Goal: Task Accomplishment & Management: Use online tool/utility

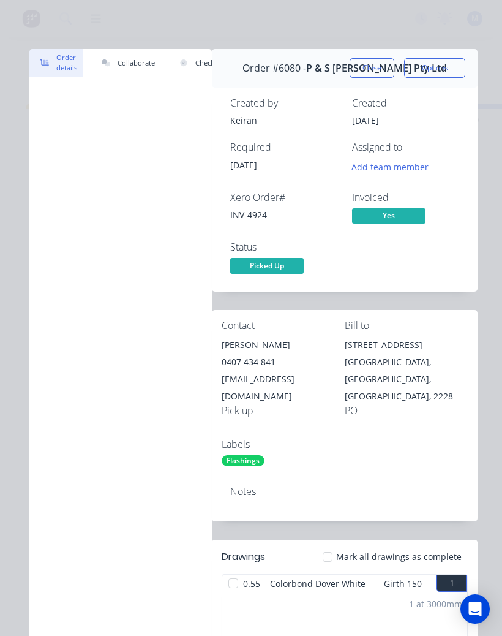
click at [26, 17] on div "Order details Collaborate Checklists 0/0 Tracking Linked Orders Timeline Order …" at bounding box center [251, 318] width 502 height 636
click at [369, 70] on button "Close" at bounding box center [372, 68] width 45 height 20
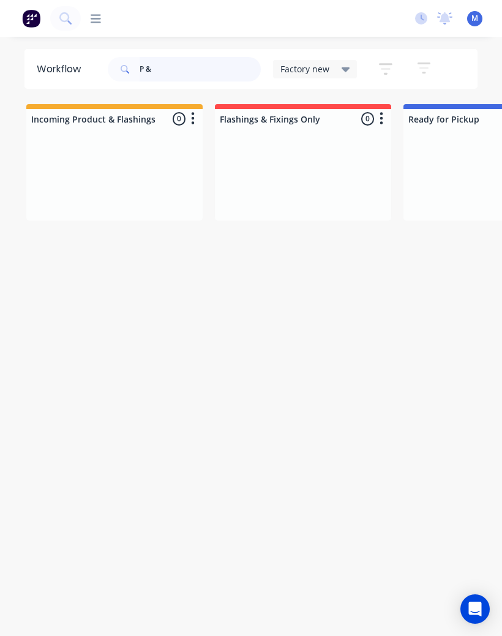
click at [195, 73] on input "P &" at bounding box center [200, 69] width 121 height 25
type input "P"
type input "Bullet"
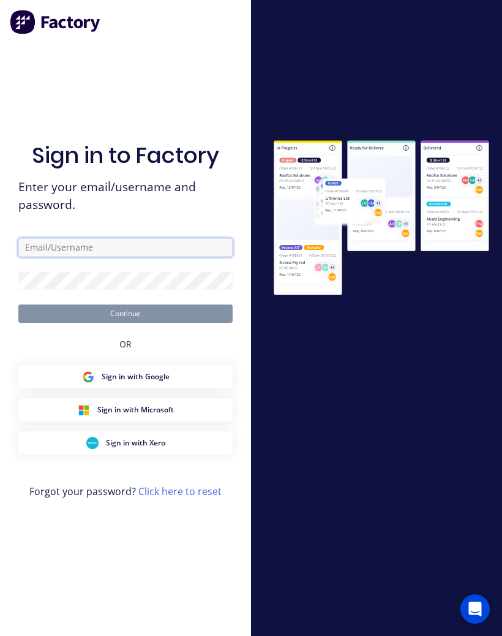
click at [87, 257] on input "text" at bounding box center [125, 247] width 214 height 18
type input "A"
type input "[EMAIL_ADDRESS][DOMAIN_NAME]"
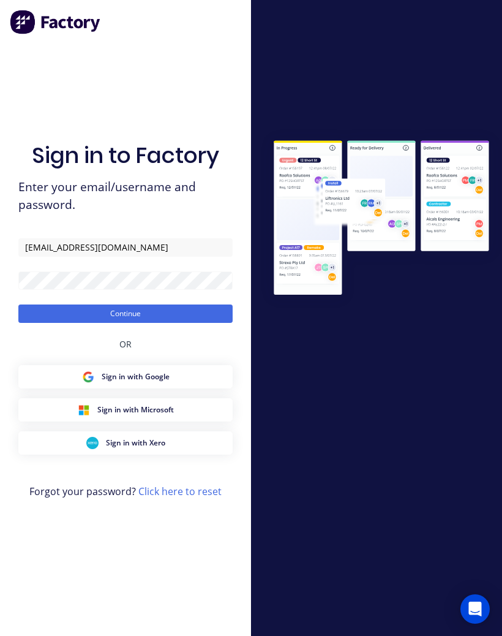
click at [85, 323] on button "Continue" at bounding box center [125, 313] width 214 height 18
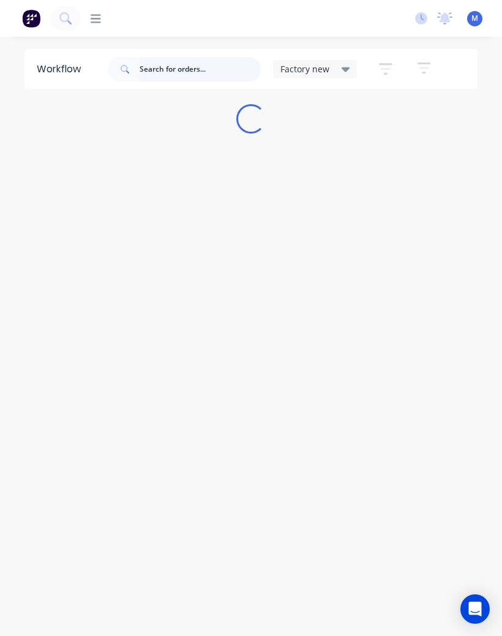
click at [171, 67] on input "text" at bounding box center [200, 69] width 121 height 25
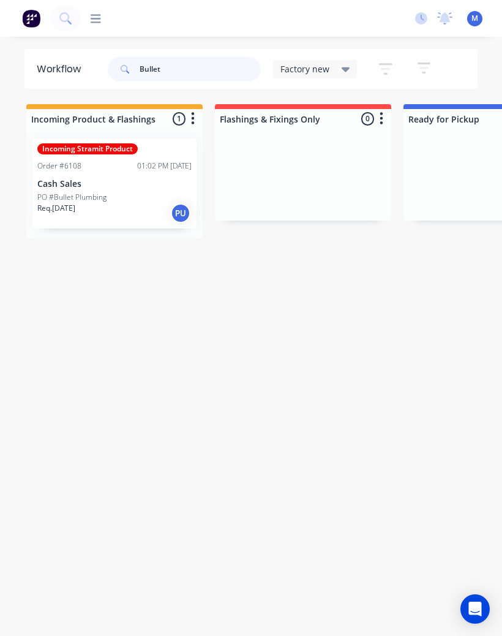
type input "Bullet"
click at [74, 192] on p "PO #Bullet Plumbing" at bounding box center [71, 197] width 69 height 11
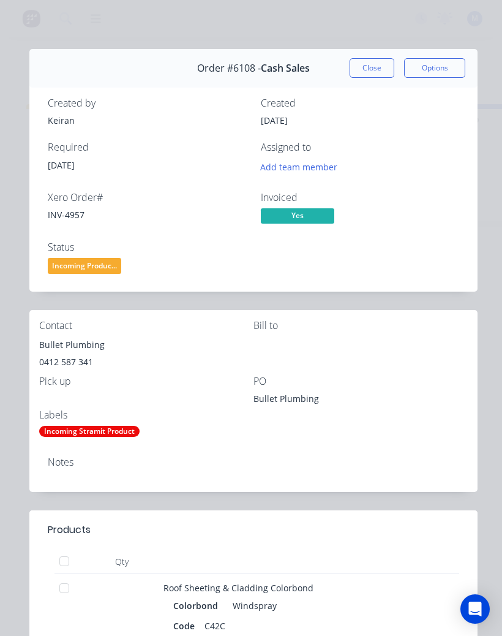
click at [447, 70] on button "Options" at bounding box center [434, 68] width 61 height 20
click at [420, 246] on div "Xero Order # INV-4957 Invoiced Yes Status Incoming Produc..." at bounding box center [254, 234] width 412 height 85
click at [94, 267] on span "Incoming Produc..." at bounding box center [85, 265] width 74 height 15
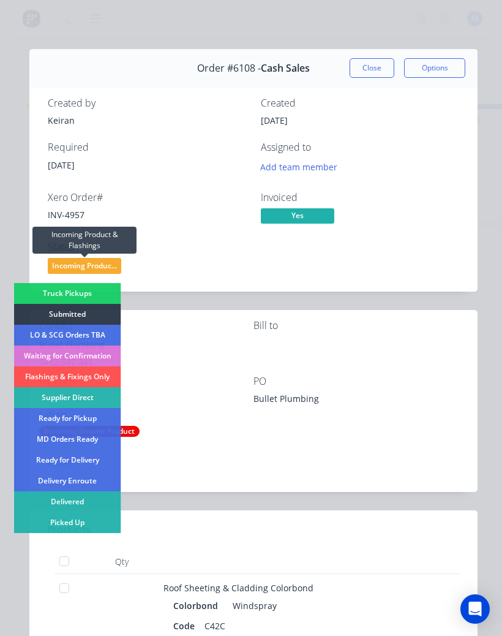
click at [101, 524] on div "Picked Up" at bounding box center [67, 522] width 107 height 21
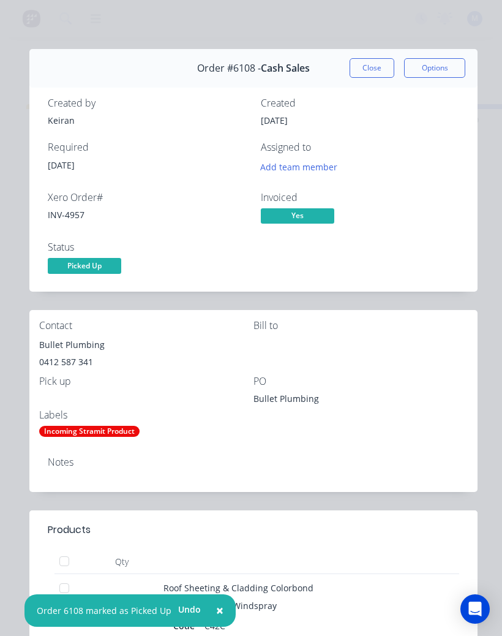
click at [379, 66] on button "Close" at bounding box center [372, 68] width 45 height 20
